Goal: Transaction & Acquisition: Purchase product/service

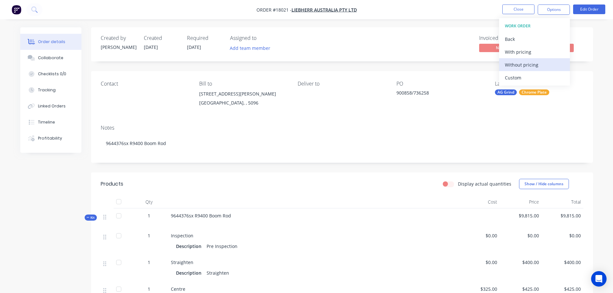
click at [544, 66] on div "Without pricing" at bounding box center [534, 64] width 59 height 9
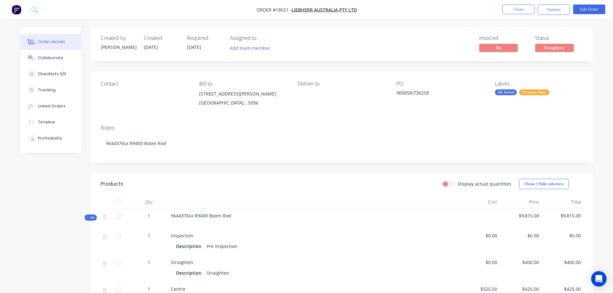
click at [588, 15] on nav "Order #18021 - Liebherr Australia Pty Ltd Close Options Edit Order" at bounding box center [306, 9] width 613 height 19
click at [588, 11] on button "Edit Order" at bounding box center [589, 10] width 32 height 10
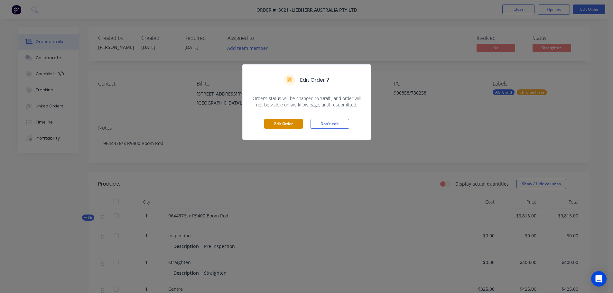
click at [286, 123] on button "Edit Order" at bounding box center [283, 124] width 39 height 10
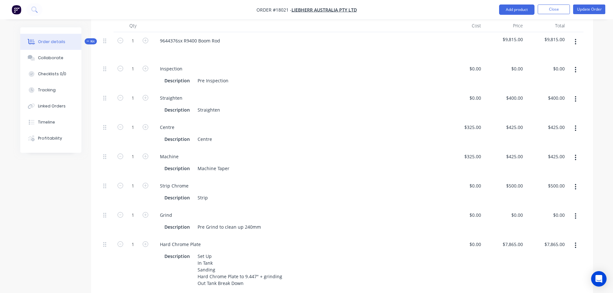
scroll to position [289, 0]
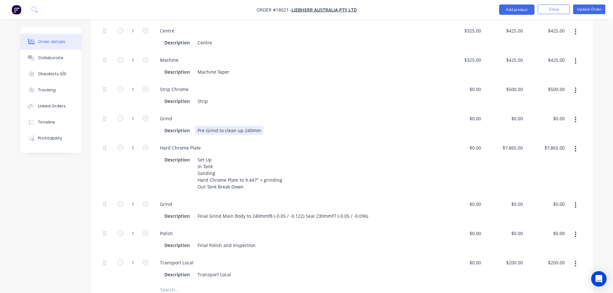
click at [246, 126] on div "Pre Grind to clean up 240mm" at bounding box center [229, 130] width 69 height 9
click at [245, 126] on div "Pre Grind to clean up 240mm" at bounding box center [229, 130] width 69 height 9
drag, startPoint x: 197, startPoint y: 114, endPoint x: 339, endPoint y: 119, distance: 142.6
click at [339, 126] on div "Description Pre Grind to clean up 240mm" at bounding box center [296, 130] width 268 height 9
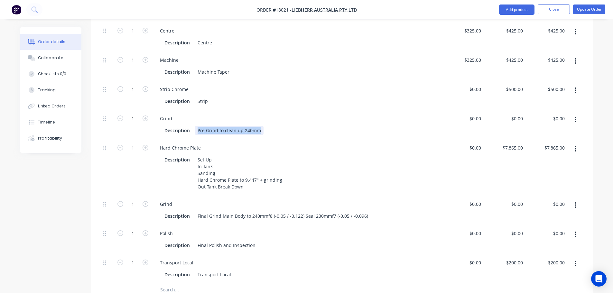
paste div
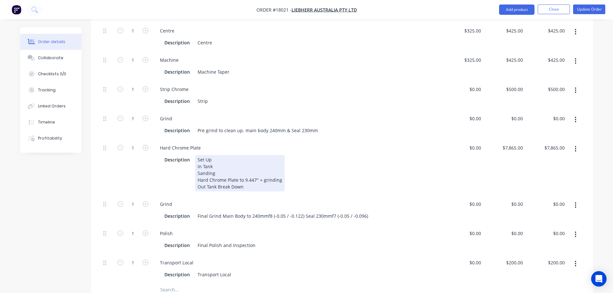
click at [255, 165] on div "Set Up In Tank Sanding Hard Chrome Plate to 9.447" + grinding Out Tank Break Do…" at bounding box center [240, 173] width 90 height 36
drag, startPoint x: 244, startPoint y: 162, endPoint x: 279, endPoint y: 162, distance: 34.1
click at [279, 162] on div "Set Up In Tank Sanding Hard Chrome Plate to 9.447" + grinding Out Tank Break Do…" at bounding box center [240, 173] width 90 height 36
click at [202, 165] on div "Set Up In Tank Sanding Hard Chrome Plate to 9.447" + grinding Out Tank Break Do…" at bounding box center [240, 173] width 90 height 36
drag, startPoint x: 202, startPoint y: 163, endPoint x: 285, endPoint y: 166, distance: 83.7
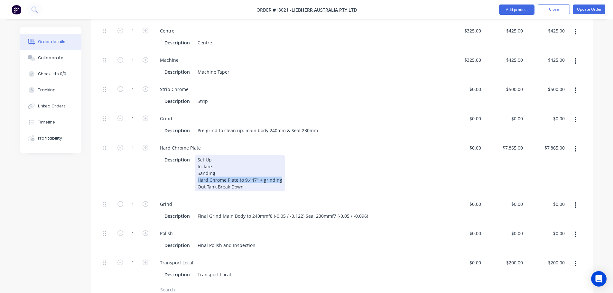
click at [285, 166] on div "Description Set Up In Tank Sanding Hard Chrome Plate to 9.447" + grinding Out T…" at bounding box center [296, 173] width 268 height 36
paste div
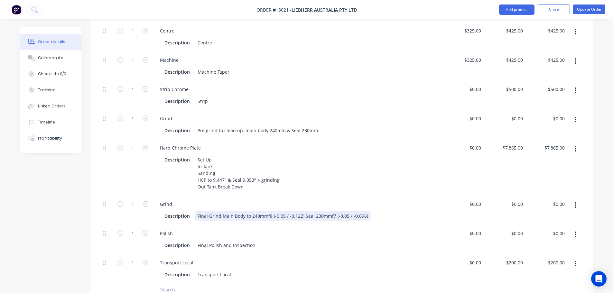
click at [245, 211] on div "Final Grind Main Body to 240mmf8 (-0.05 / -0.122) Seal 230mmf7 (-0.05 / -0.096)" at bounding box center [283, 215] width 176 height 9
click at [212, 241] on div "Final Polish and Inspection" at bounding box center [226, 245] width 63 height 9
click at [254, 241] on div "Final Polish and Inspection" at bounding box center [226, 245] width 63 height 9
click at [275, 225] on div "Polish Description Final Polish and Inspection" at bounding box center [296, 239] width 289 height 29
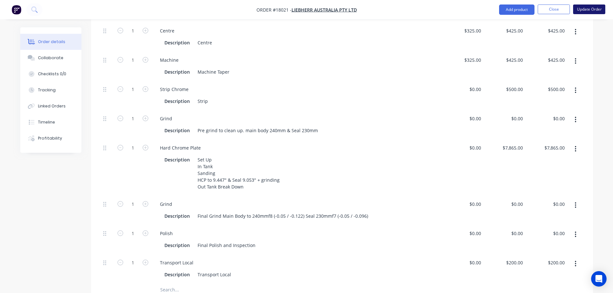
click at [584, 14] on button "Update Order" at bounding box center [589, 10] width 32 height 10
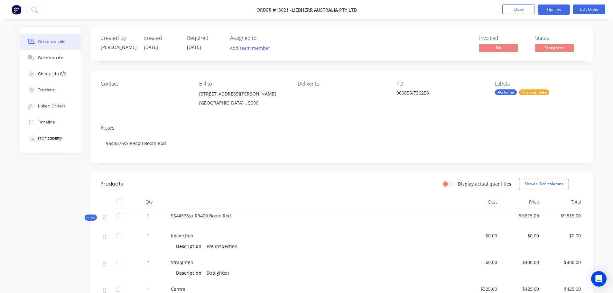
click at [547, 7] on button "Options" at bounding box center [553, 10] width 32 height 10
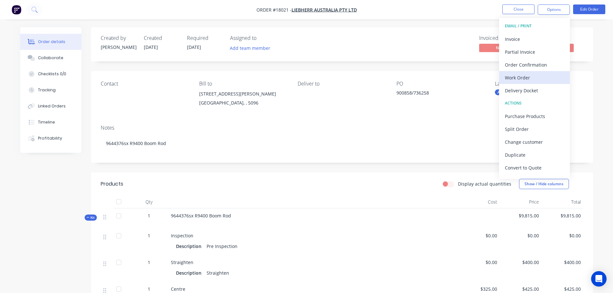
click at [527, 73] on div "Work Order" at bounding box center [534, 77] width 59 height 9
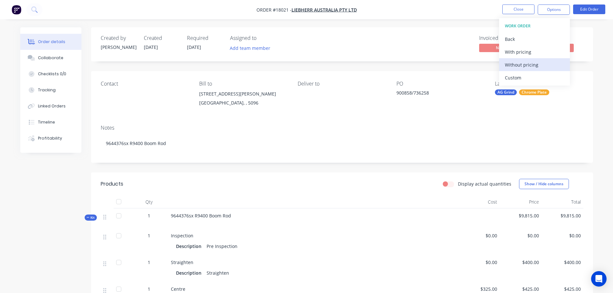
click at [523, 59] on button "Without pricing" at bounding box center [534, 64] width 71 height 13
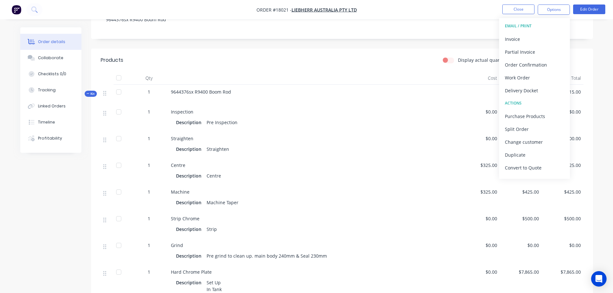
scroll to position [129, 0]
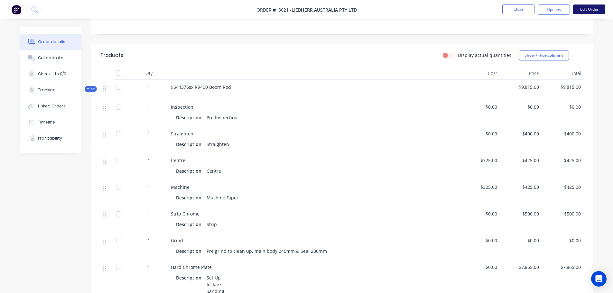
click at [595, 11] on button "Edit Order" at bounding box center [589, 10] width 32 height 10
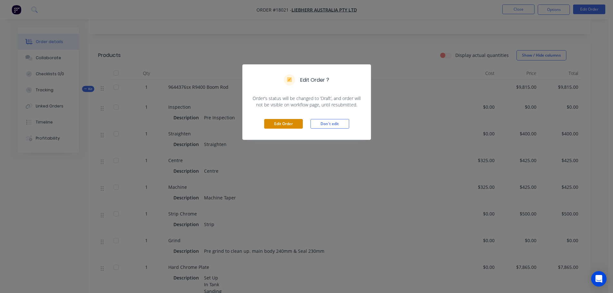
click at [299, 125] on button "Edit Order" at bounding box center [283, 124] width 39 height 10
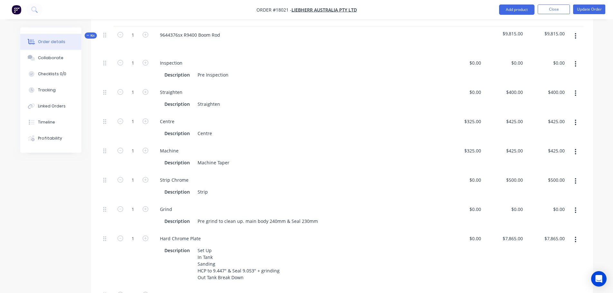
scroll to position [257, 0]
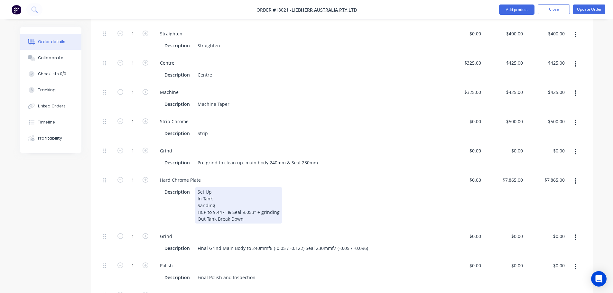
click at [216, 203] on div "Set Up In Tank Sanding HCP to 9.447" & Seal 9.053" + grinding Out Tank Break Do…" at bounding box center [238, 205] width 87 height 36
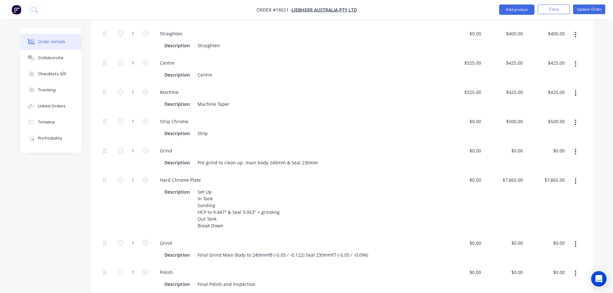
click at [68, 206] on div "Created by [PERSON_NAME] Created [DATE] Required [DATE] Assigned to Add team me…" at bounding box center [306, 145] width 573 height 750
click at [588, 10] on button "Update Order" at bounding box center [589, 10] width 32 height 10
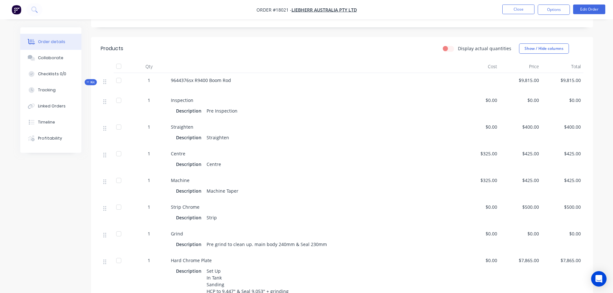
scroll to position [96, 0]
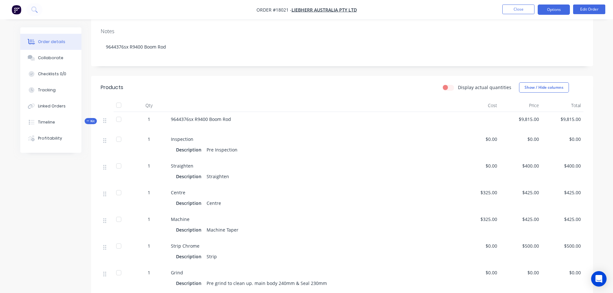
click at [550, 12] on button "Options" at bounding box center [553, 10] width 32 height 10
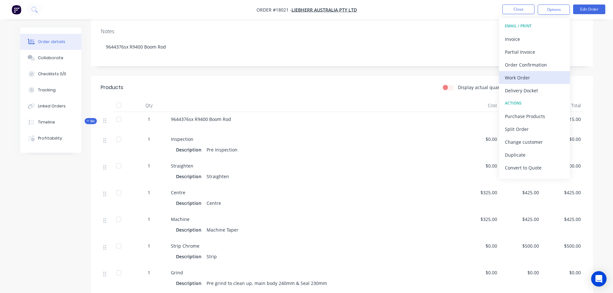
click at [528, 77] on div "Work Order" at bounding box center [534, 77] width 59 height 9
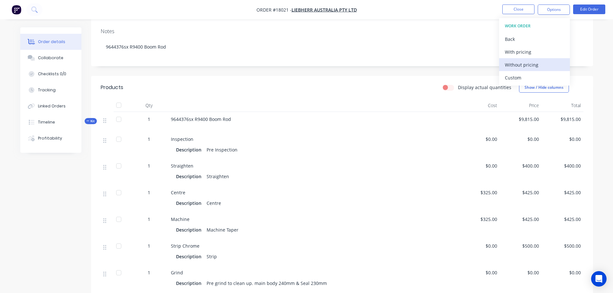
click at [524, 65] on div "Without pricing" at bounding box center [534, 64] width 59 height 9
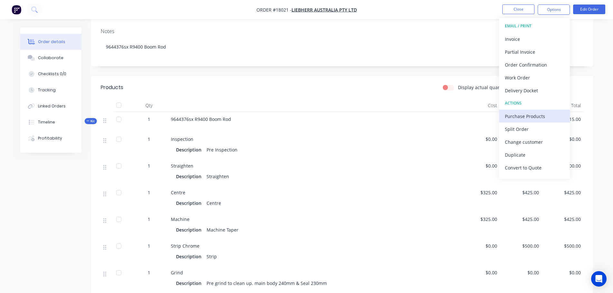
click at [535, 117] on div "Purchase Products" at bounding box center [534, 116] width 59 height 9
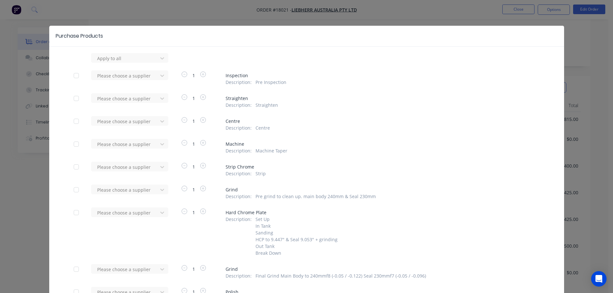
click at [73, 121] on div at bounding box center [76, 121] width 13 height 13
click at [76, 122] on div at bounding box center [76, 121] width 13 height 13
click at [98, 62] on div at bounding box center [125, 58] width 58 height 8
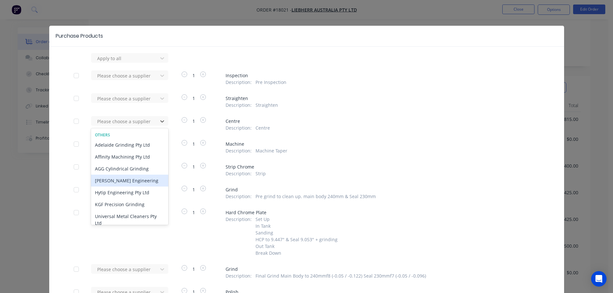
click at [124, 184] on div "[PERSON_NAME] Engineering" at bounding box center [129, 181] width 77 height 12
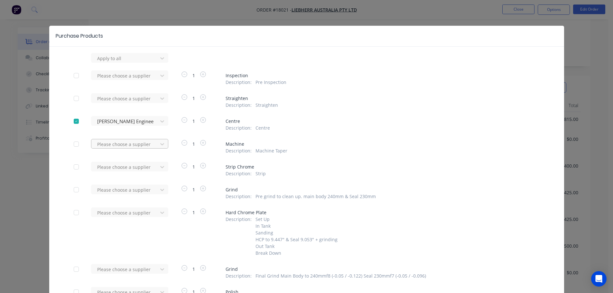
click at [129, 63] on div "Please choose a supplier" at bounding box center [126, 58] width 62 height 10
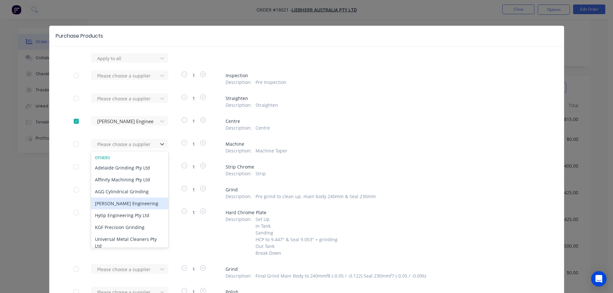
click at [127, 200] on div "[PERSON_NAME] Engineering" at bounding box center [129, 204] width 77 height 12
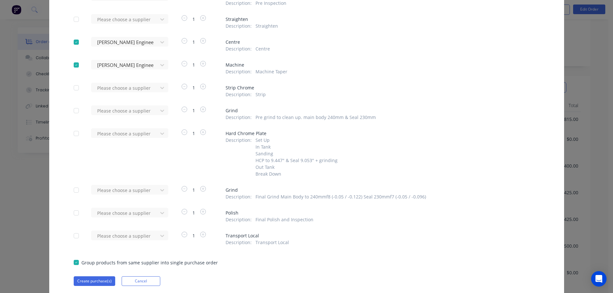
scroll to position [100, 0]
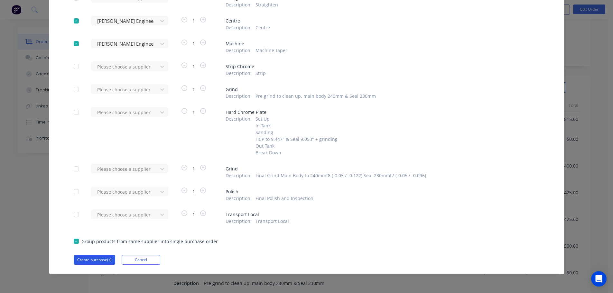
click at [95, 260] on button "Create purchase(s)" at bounding box center [94, 260] width 41 height 10
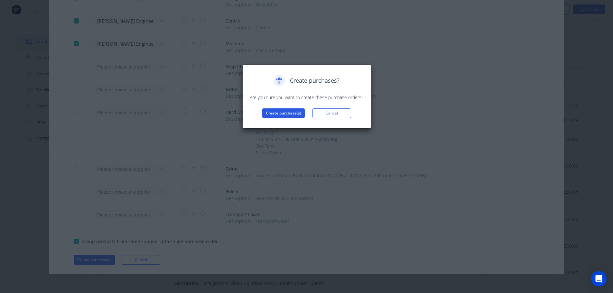
click at [279, 116] on button "Create purchase(s)" at bounding box center [283, 113] width 42 height 10
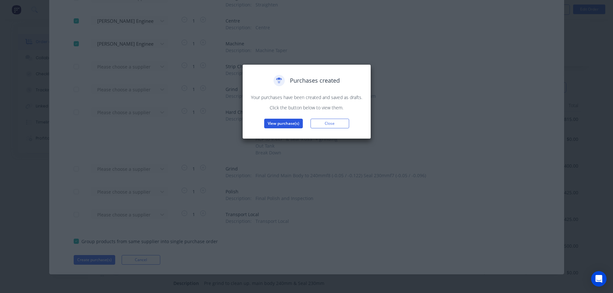
click at [279, 121] on button "View purchase(s)" at bounding box center [283, 124] width 39 height 10
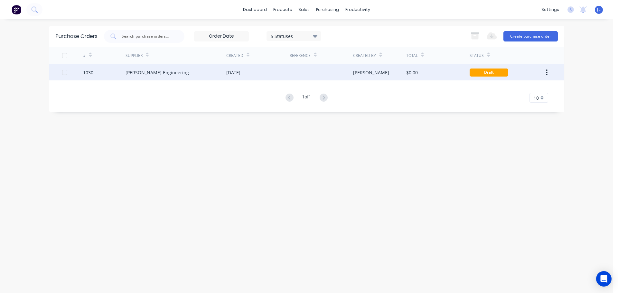
click at [229, 73] on div "[DATE]" at bounding box center [233, 72] width 14 height 7
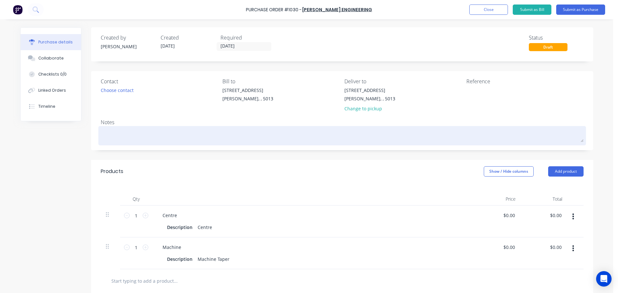
click at [114, 131] on textarea at bounding box center [342, 135] width 482 height 14
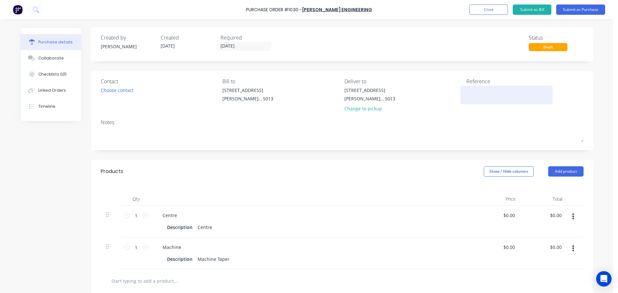
click at [484, 91] on textarea at bounding box center [506, 94] width 80 height 14
type textarea "x"
type textarea "T"
type textarea "x"
type textarea "TC"
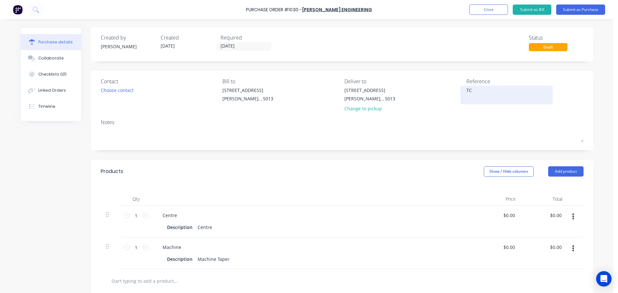
type textarea "x"
type textarea "TC1"
type textarea "x"
type textarea "TC18"
type textarea "x"
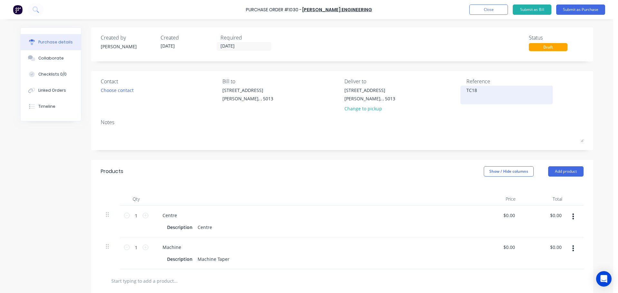
type textarea "TC180"
type textarea "x"
type textarea "TC1802"
type textarea "x"
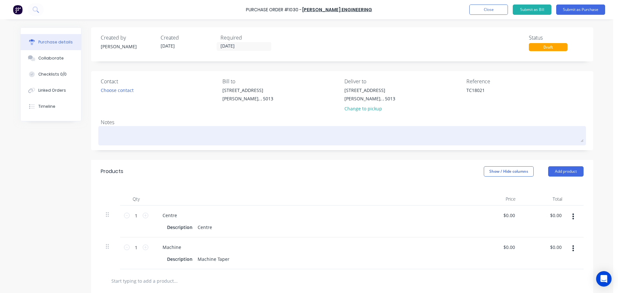
type textarea "TC18021"
type textarea "x"
type textarea "TC18021"
click at [204, 136] on textarea at bounding box center [342, 135] width 482 height 14
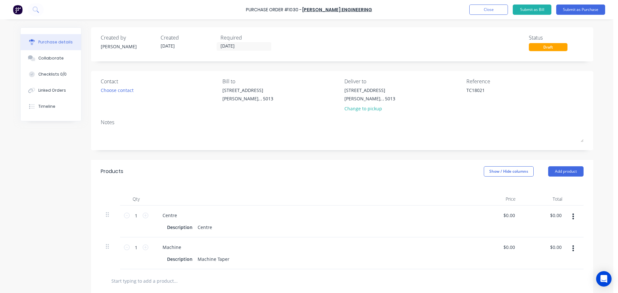
type textarea "9"
type textarea "x"
type textarea "96"
type textarea "x"
type textarea "964"
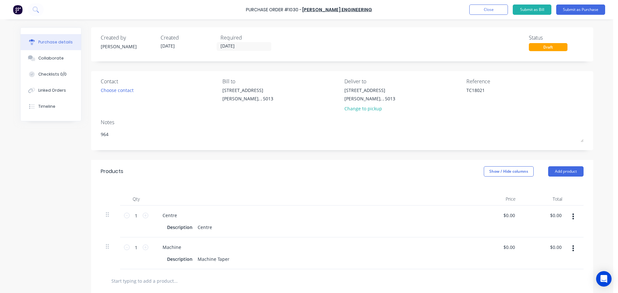
type textarea "x"
type textarea "9644"
type textarea "x"
type textarea "96443"
type textarea "x"
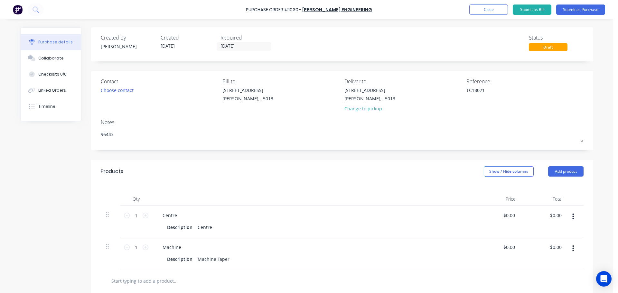
type textarea "964437"
type textarea "x"
type textarea "9644376"
type textarea "x"
type textarea "9644376"
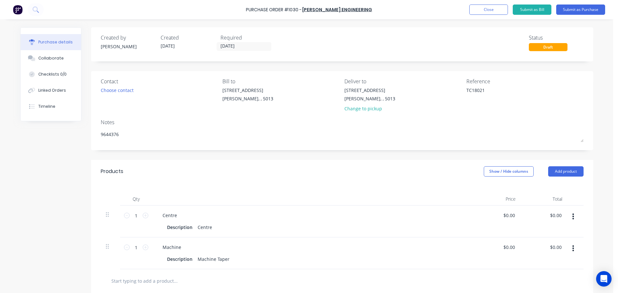
type textarea "x"
type textarea "9644376 R"
type textarea "x"
type textarea "9644376 R9"
type textarea "x"
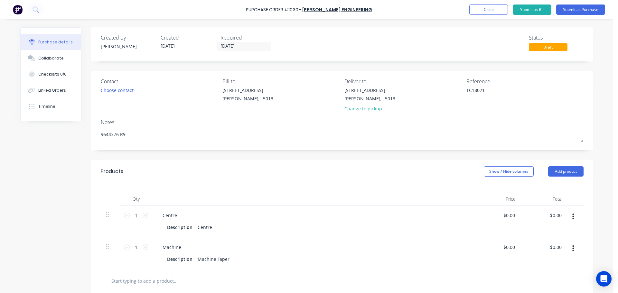
type textarea "9644376 R94"
type textarea "x"
type textarea "9644376 R940"
type textarea "x"
type textarea "9644376 R9400"
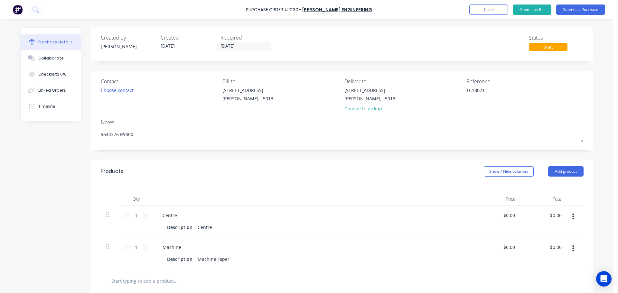
type textarea "x"
type textarea "9644376 R9400"
type textarea "x"
type textarea "9644376 R9400 B"
type textarea "x"
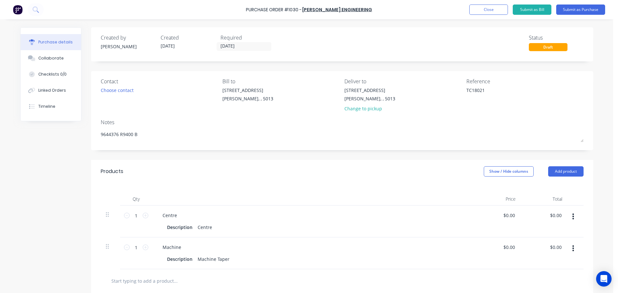
type textarea "9644376 R9400 Bo"
type textarea "x"
type textarea "9644376 R9400 Boo"
type textarea "x"
type textarea "9644376 R9400 Boom"
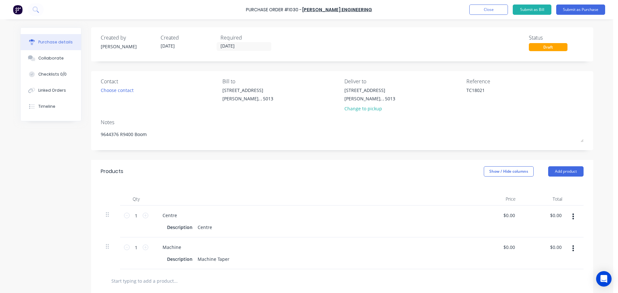
type textarea "x"
type textarea "9644376 R9400 Boom"
type textarea "x"
type textarea "9644376 R9400 Boom R"
type textarea "x"
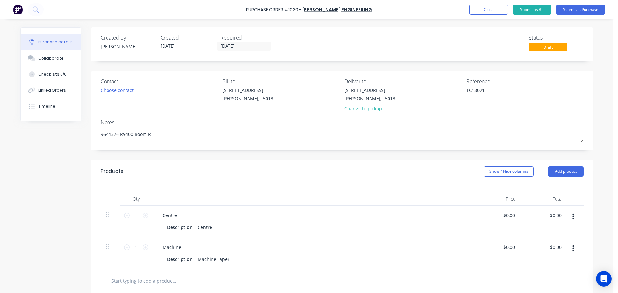
type textarea "9644376 R9400 Boom RO"
type textarea "x"
type textarea "9644376 R9400 Boom ROd"
type textarea "x"
type textarea "9644376 R9400 Boom RO"
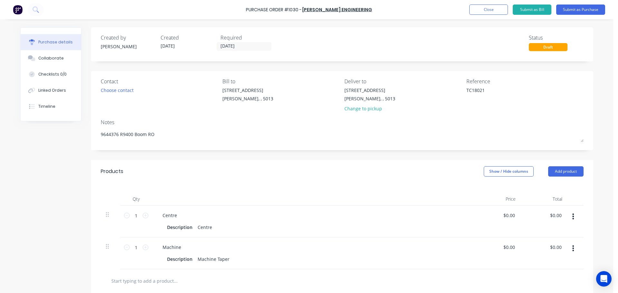
type textarea "x"
type textarea "9644376 R9400 Boom R"
type textarea "x"
type textarea "9644376 R9400 Boom Ro"
type textarea "x"
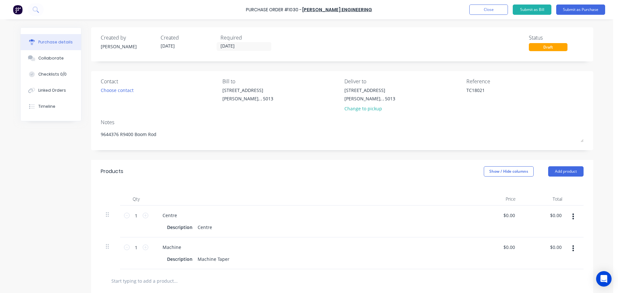
type textarea "9644376 R9400 Boom Rod"
type textarea "x"
type textarea "9644376 R9400 Boom Rod"
click at [49, 184] on div "Created by [PERSON_NAME] Created [DATE] Required [DATE] Status Draft Contact Ch…" at bounding box center [306, 212] width 573 height 371
click at [125, 87] on div "Choose contact" at bounding box center [117, 90] width 33 height 7
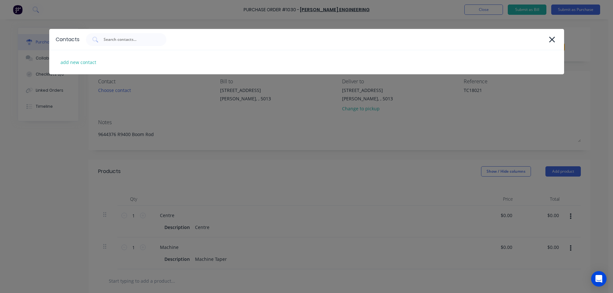
click at [25, 185] on div "Contacts add new contact" at bounding box center [306, 146] width 613 height 293
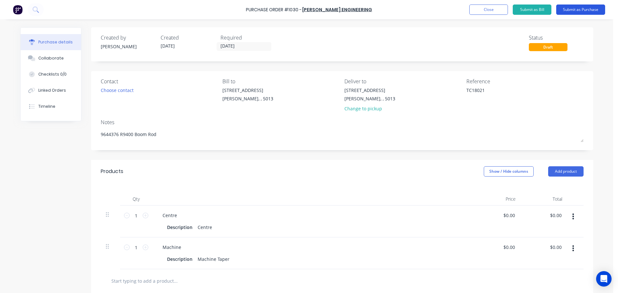
click at [573, 9] on button "Submit as Purchase" at bounding box center [580, 10] width 49 height 10
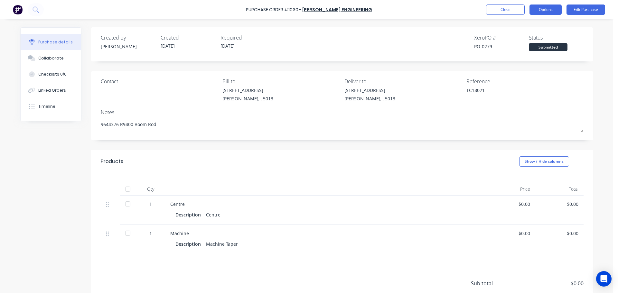
click at [548, 12] on button "Options" at bounding box center [545, 10] width 32 height 10
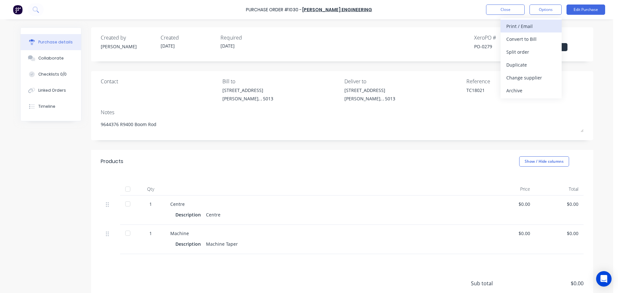
click at [540, 22] on div "Print / Email" at bounding box center [531, 26] width 50 height 9
click at [533, 53] on div "Without pricing" at bounding box center [531, 51] width 50 height 9
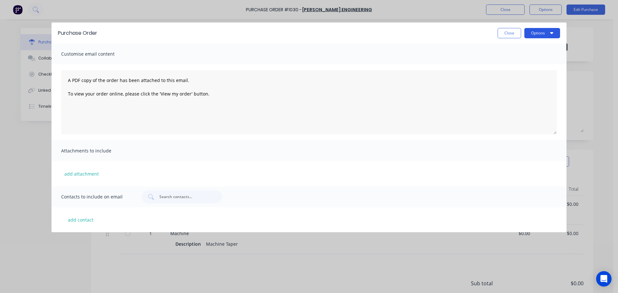
click at [547, 32] on button "Options" at bounding box center [542, 33] width 36 height 10
click at [534, 45] on div "Print" at bounding box center [529, 49] width 50 height 9
click at [502, 30] on button "Close" at bounding box center [508, 33] width 23 height 10
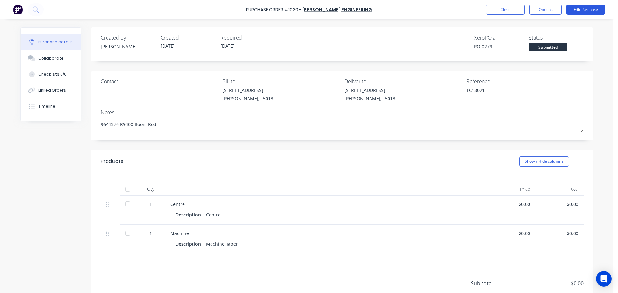
click at [575, 10] on button "Edit Purchase" at bounding box center [585, 10] width 39 height 10
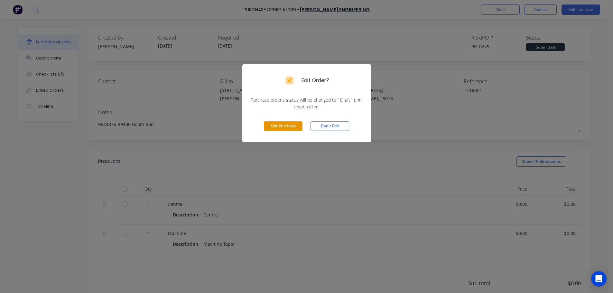
click at [287, 127] on button "Edit Purchase" at bounding box center [283, 126] width 39 height 10
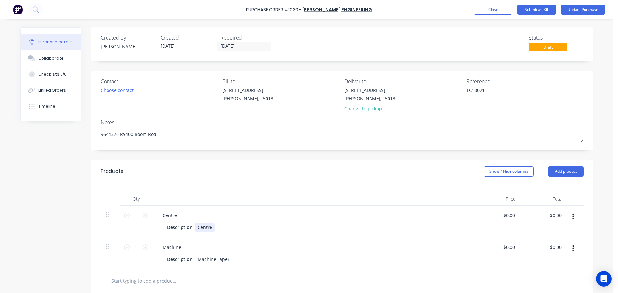
type textarea "x"
click at [210, 227] on div "Centre" at bounding box center [205, 227] width 20 height 9
